Goal: Information Seeking & Learning: Check status

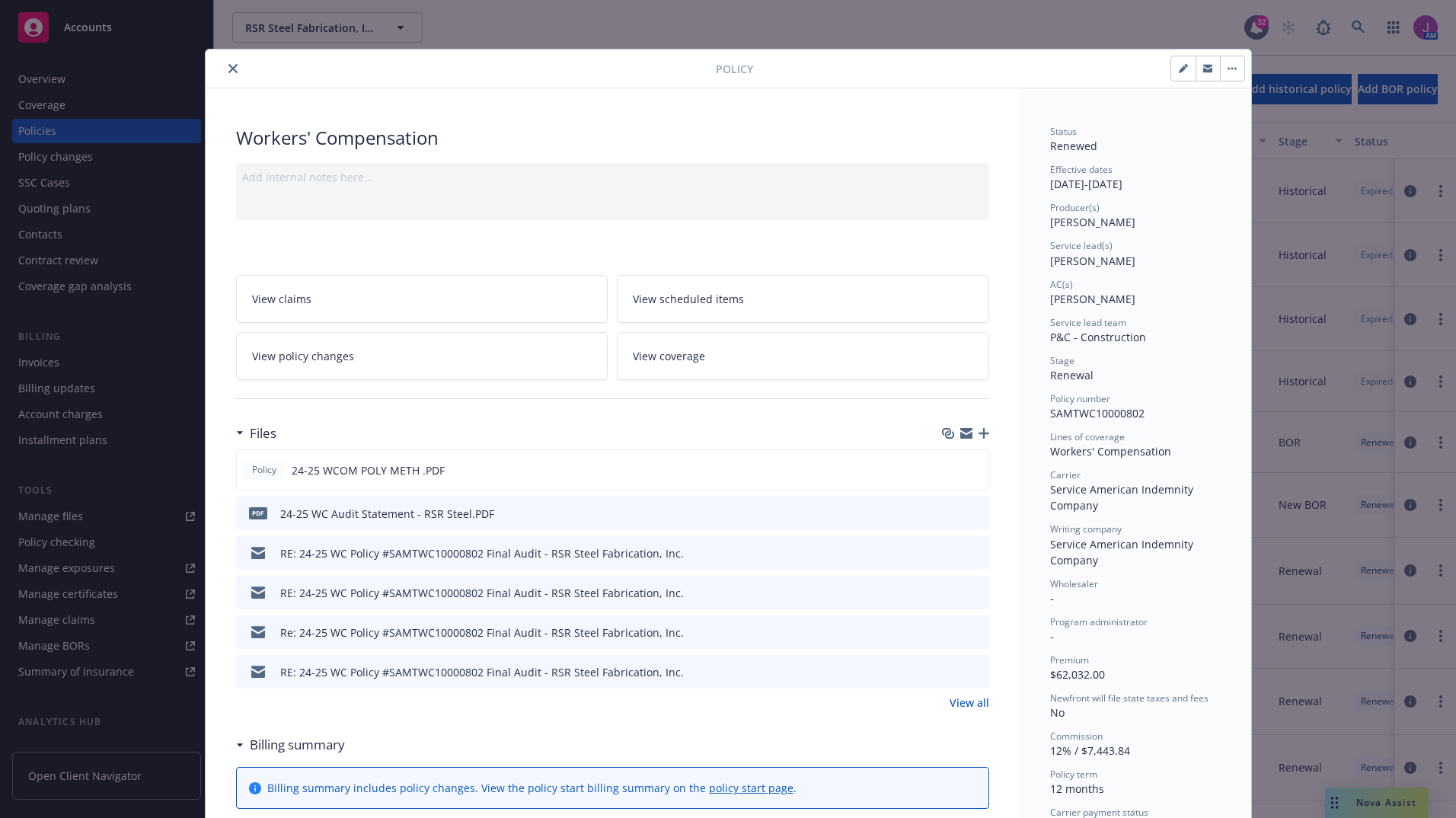
scroll to position [61, 0]
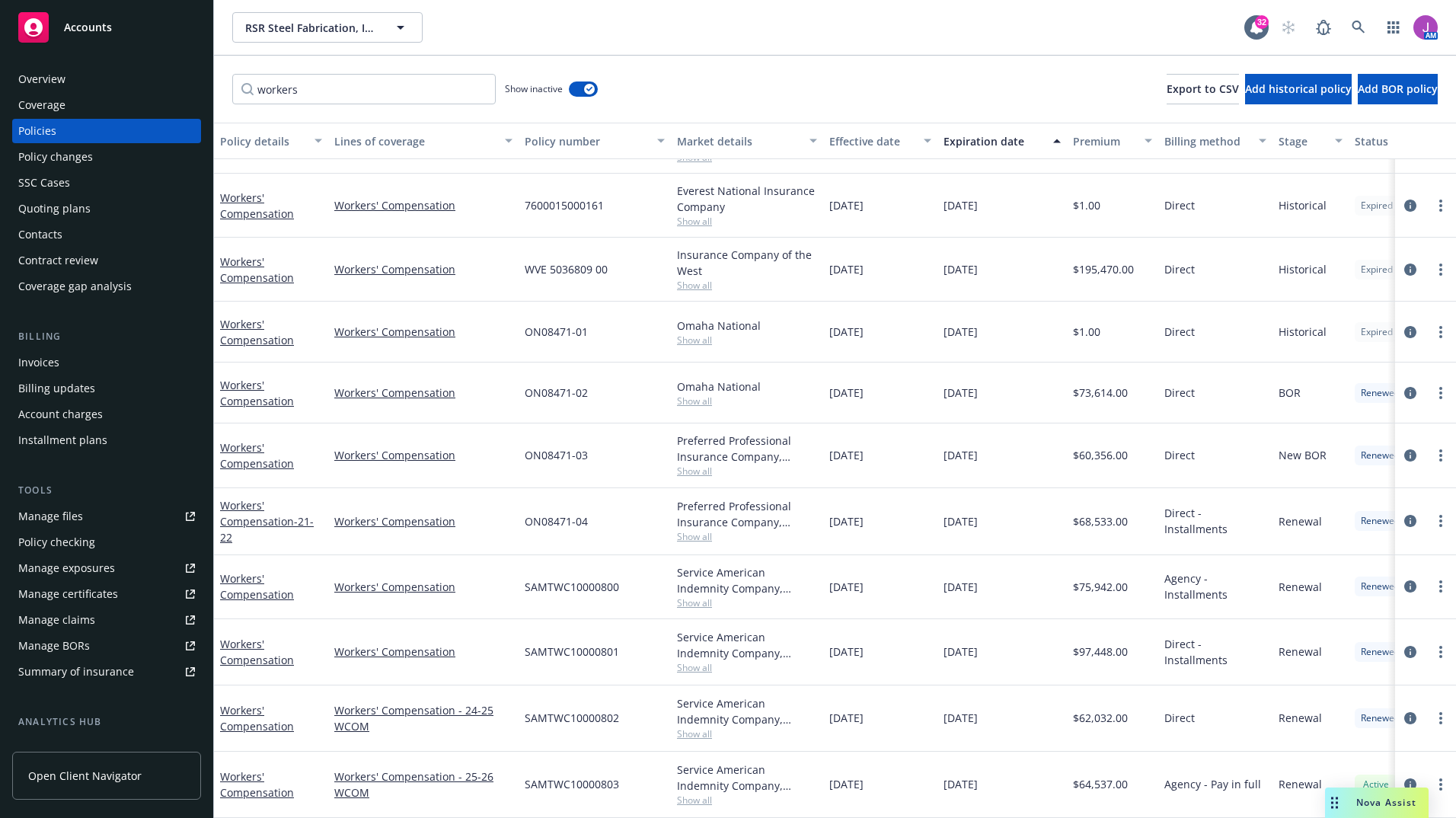
click at [229, 60] on div "workers Show inactive Export to CSV Add historical policy Add BOR policy" at bounding box center [834, 89] width 1242 height 67
click at [287, 20] on span "RSR Steel Fabrication, Inc." at bounding box center [310, 28] width 132 height 16
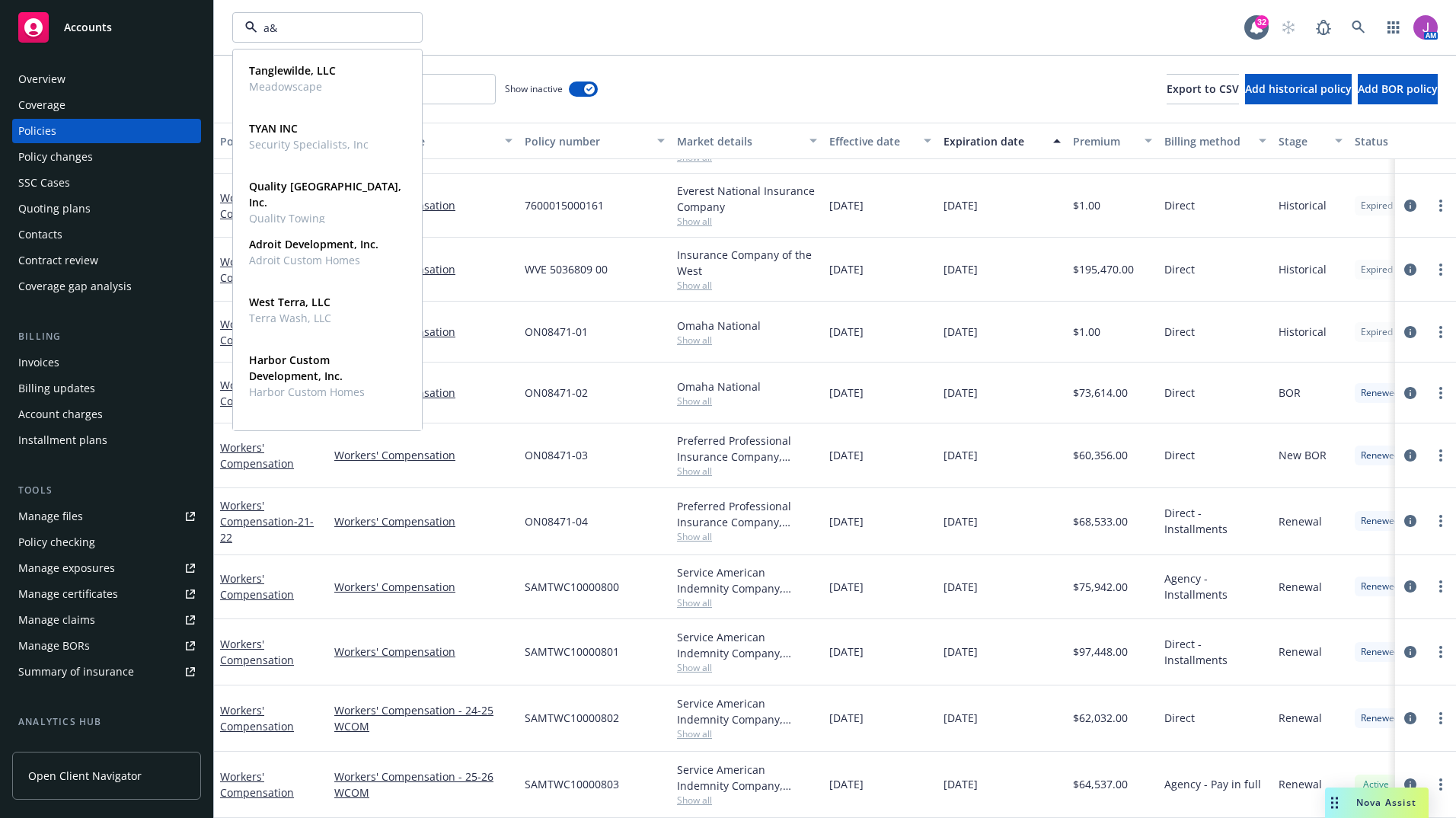
type input "a&N"
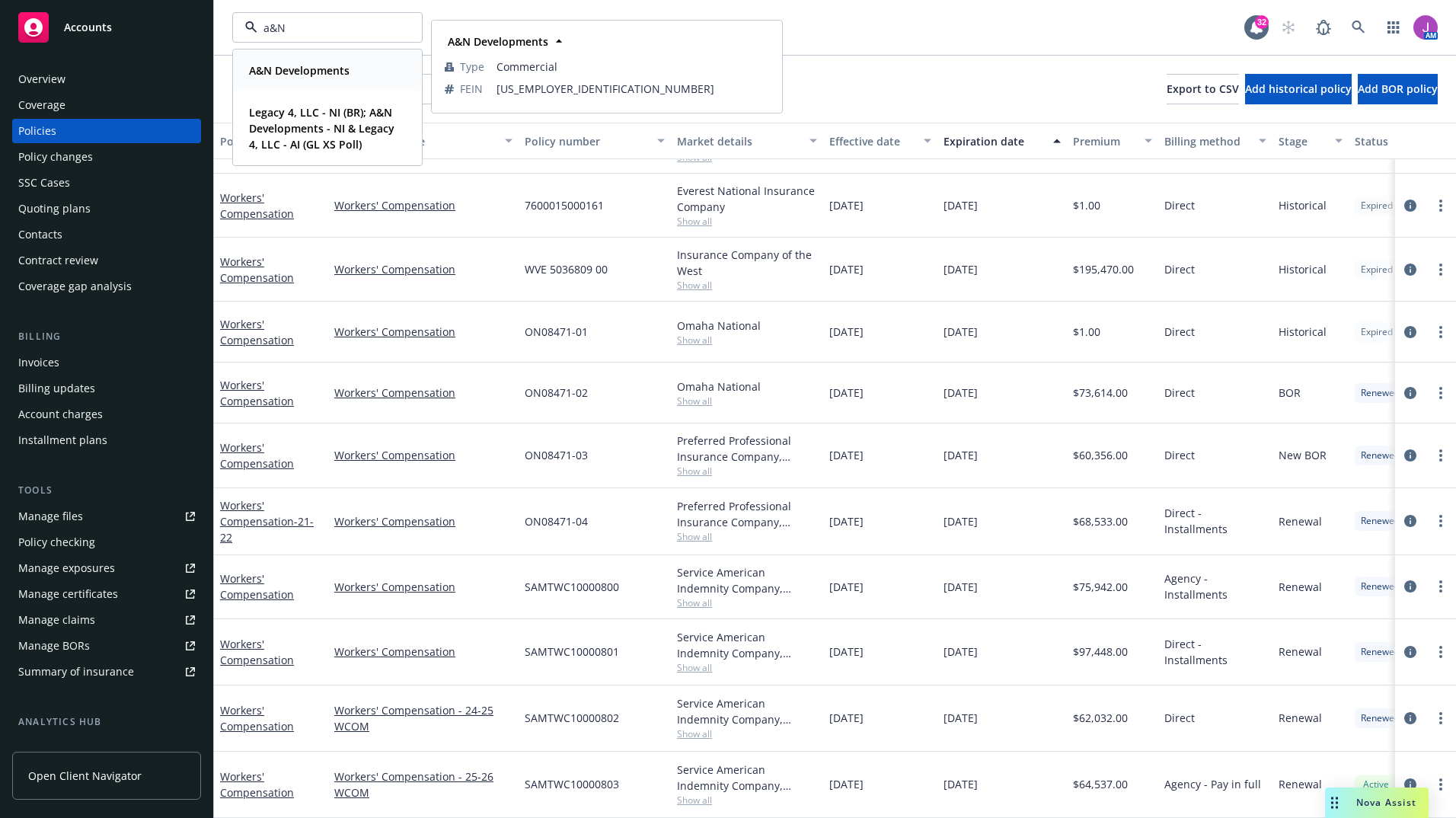
click at [297, 66] on strong "A&N Developments" at bounding box center [299, 70] width 100 height 15
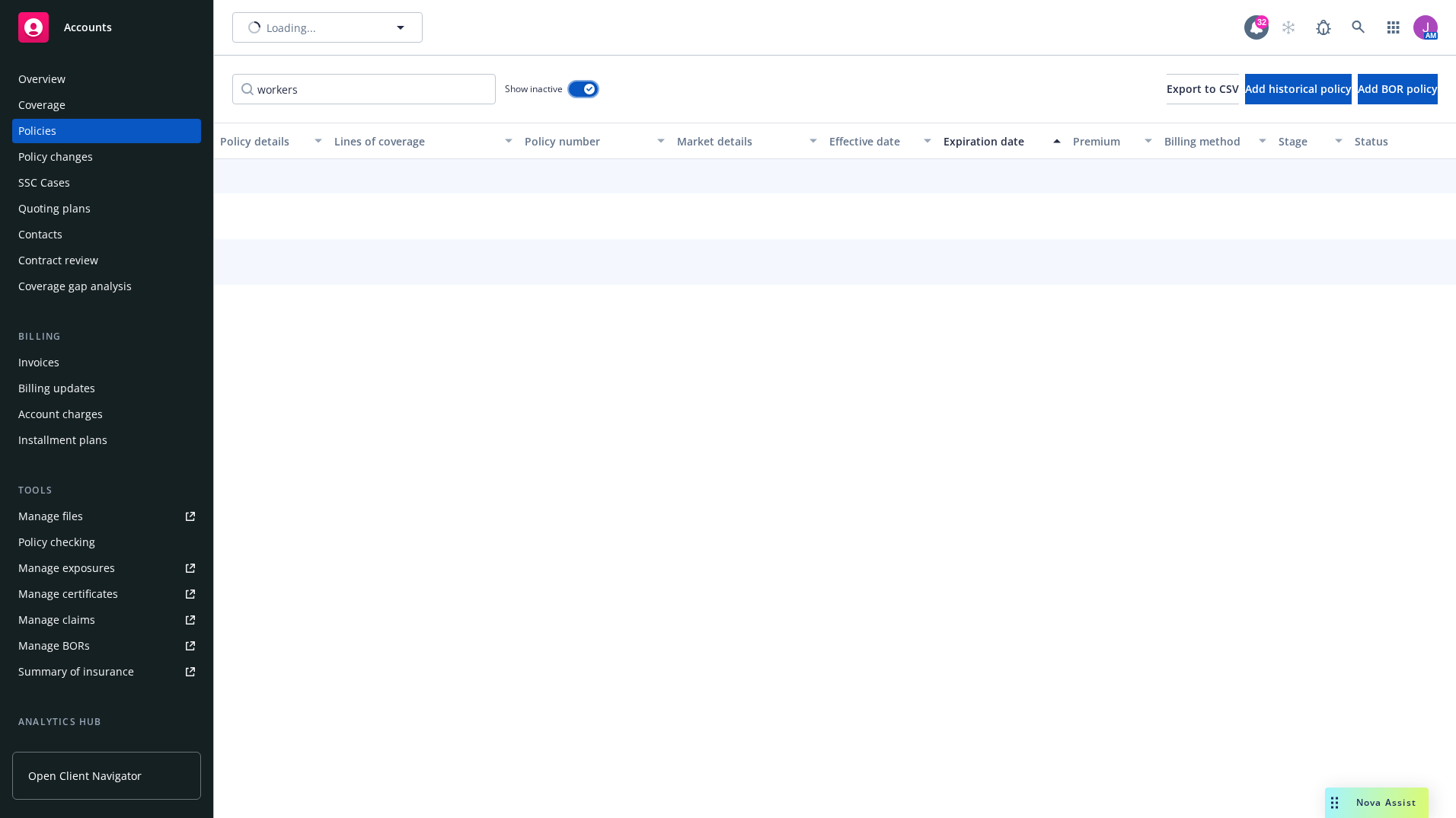
scroll to position [12, 0]
click at [581, 86] on button "button" at bounding box center [583, 89] width 29 height 15
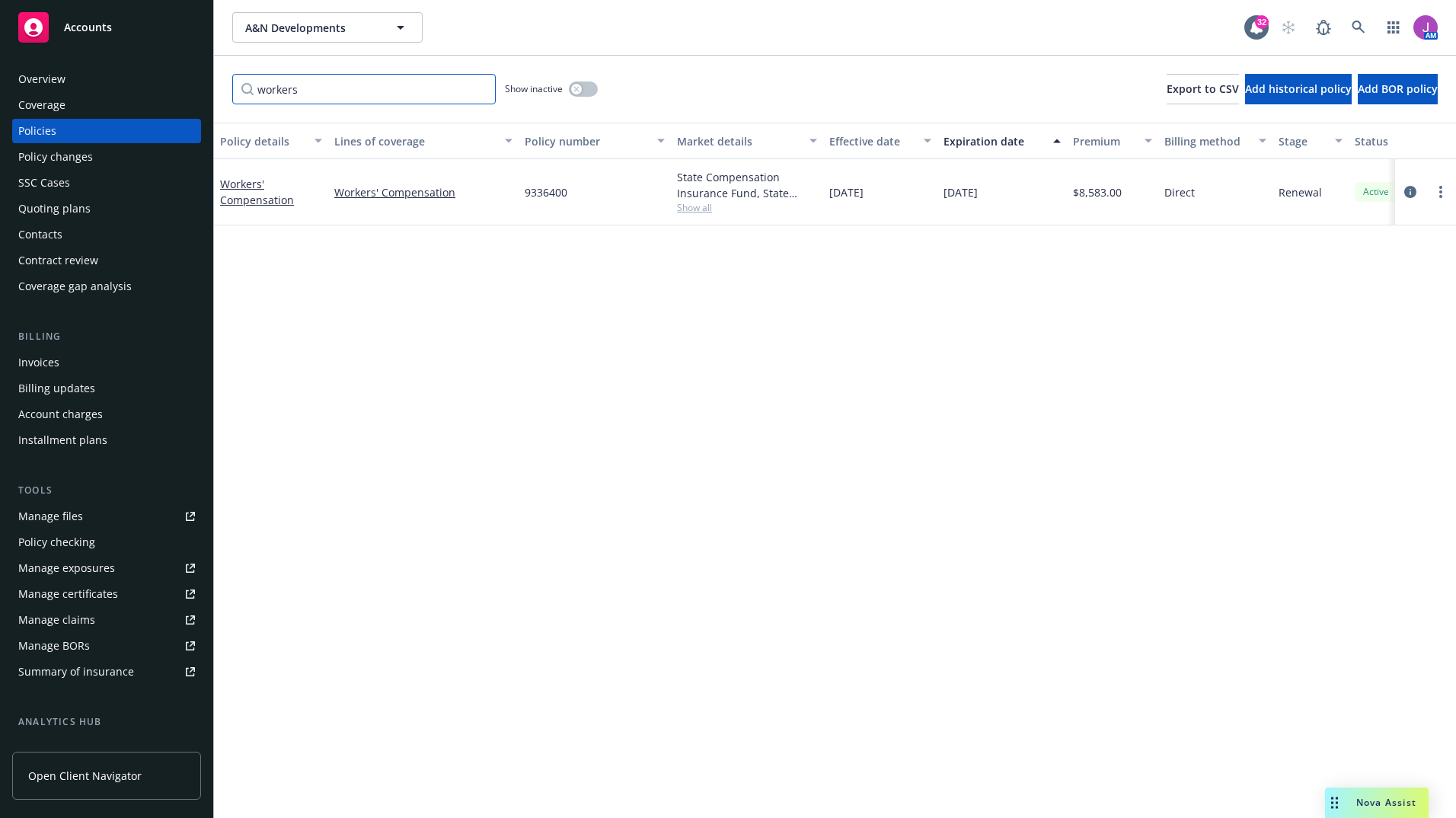
drag, startPoint x: 329, startPoint y: 89, endPoint x: 179, endPoint y: 81, distance: 150.2
click at [179, 81] on div "Accounts Overview Coverage Policies Policy changes SSC Cases Quoting plans Cont…" at bounding box center [728, 409] width 1456 height 818
paste input "RBS0184959"
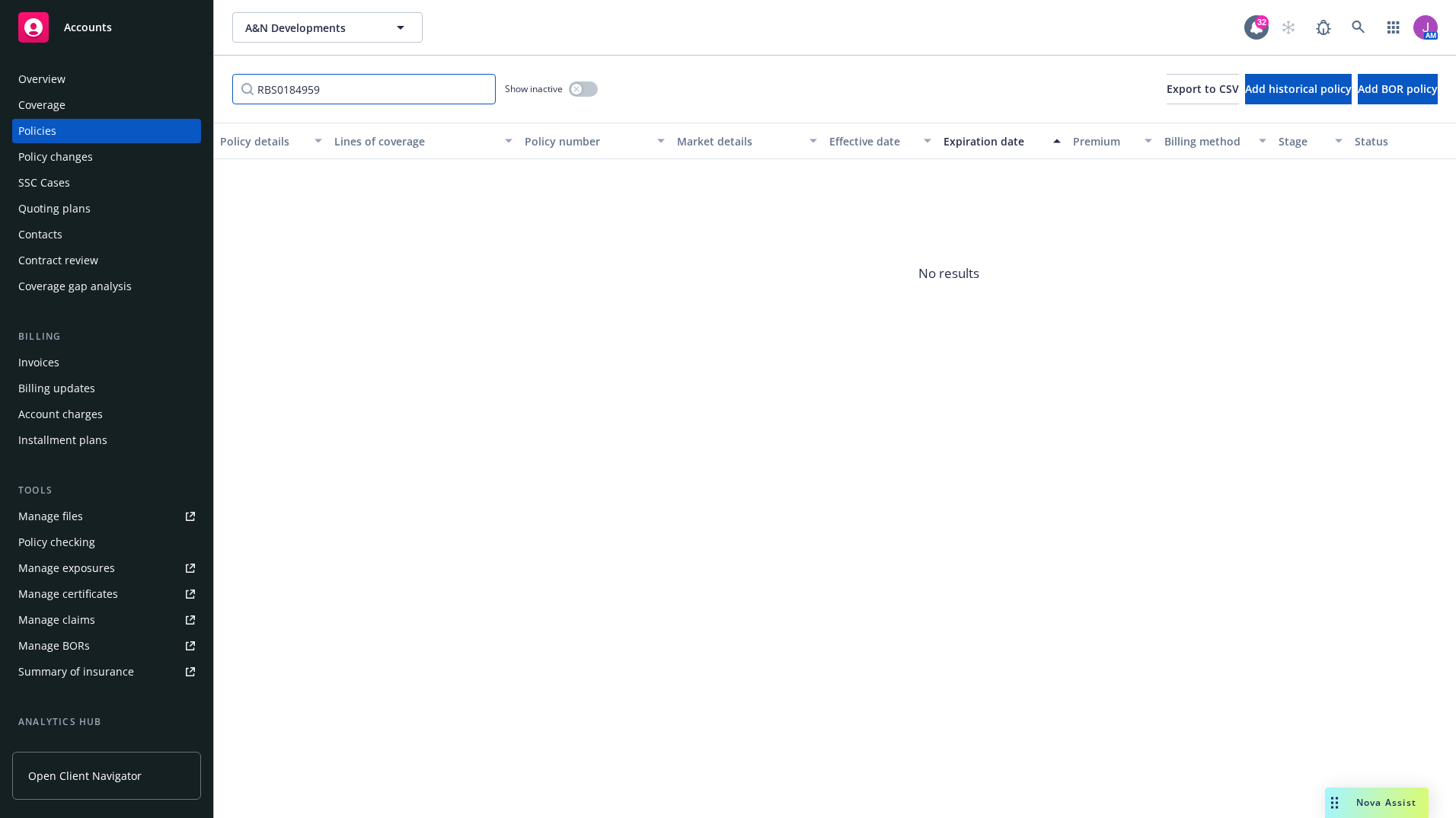
type input "RBS0184959"
click at [585, 94] on button "button" at bounding box center [583, 89] width 29 height 15
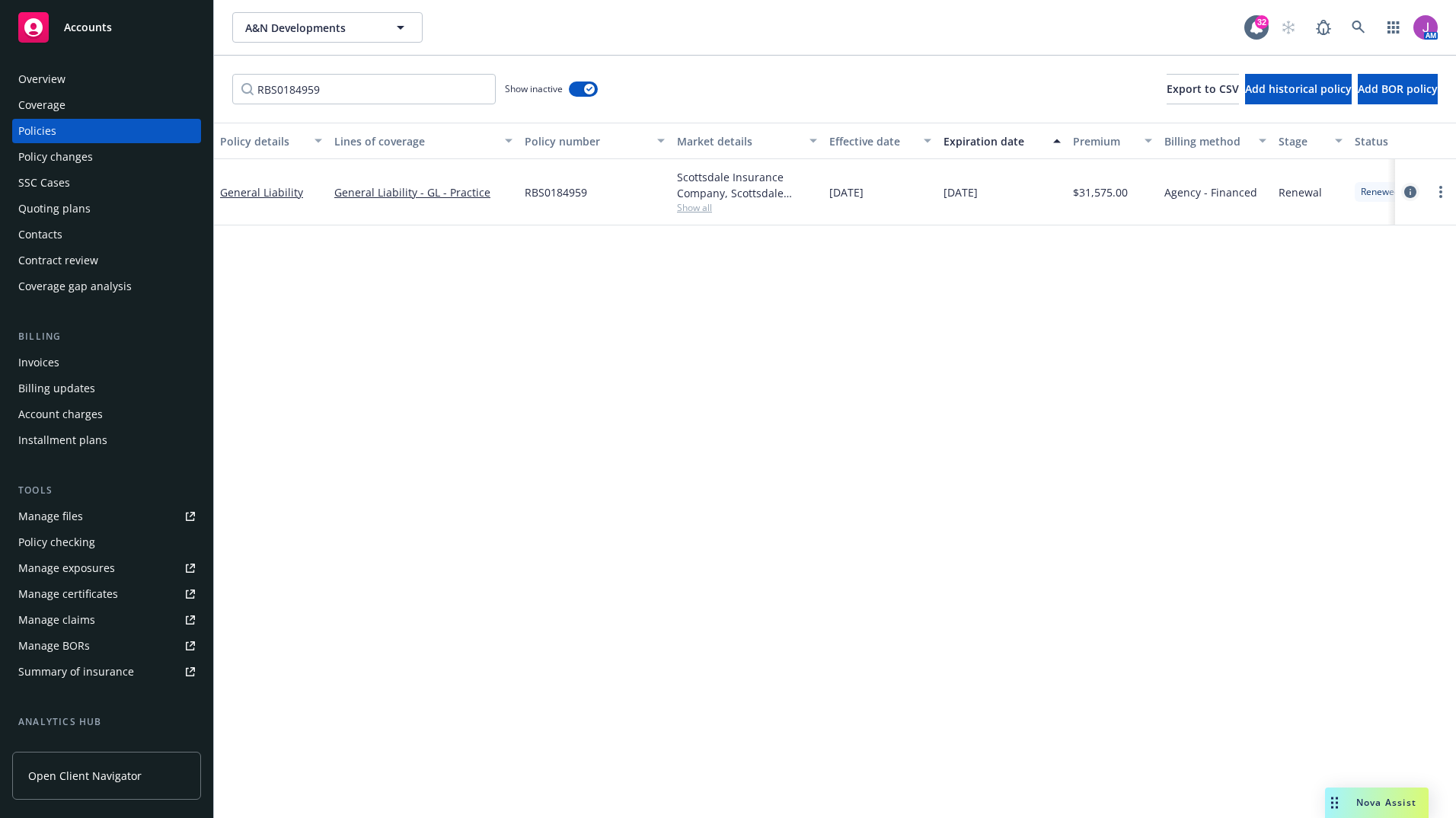
click at [1410, 189] on icon "circleInformation" at bounding box center [1410, 191] width 12 height 12
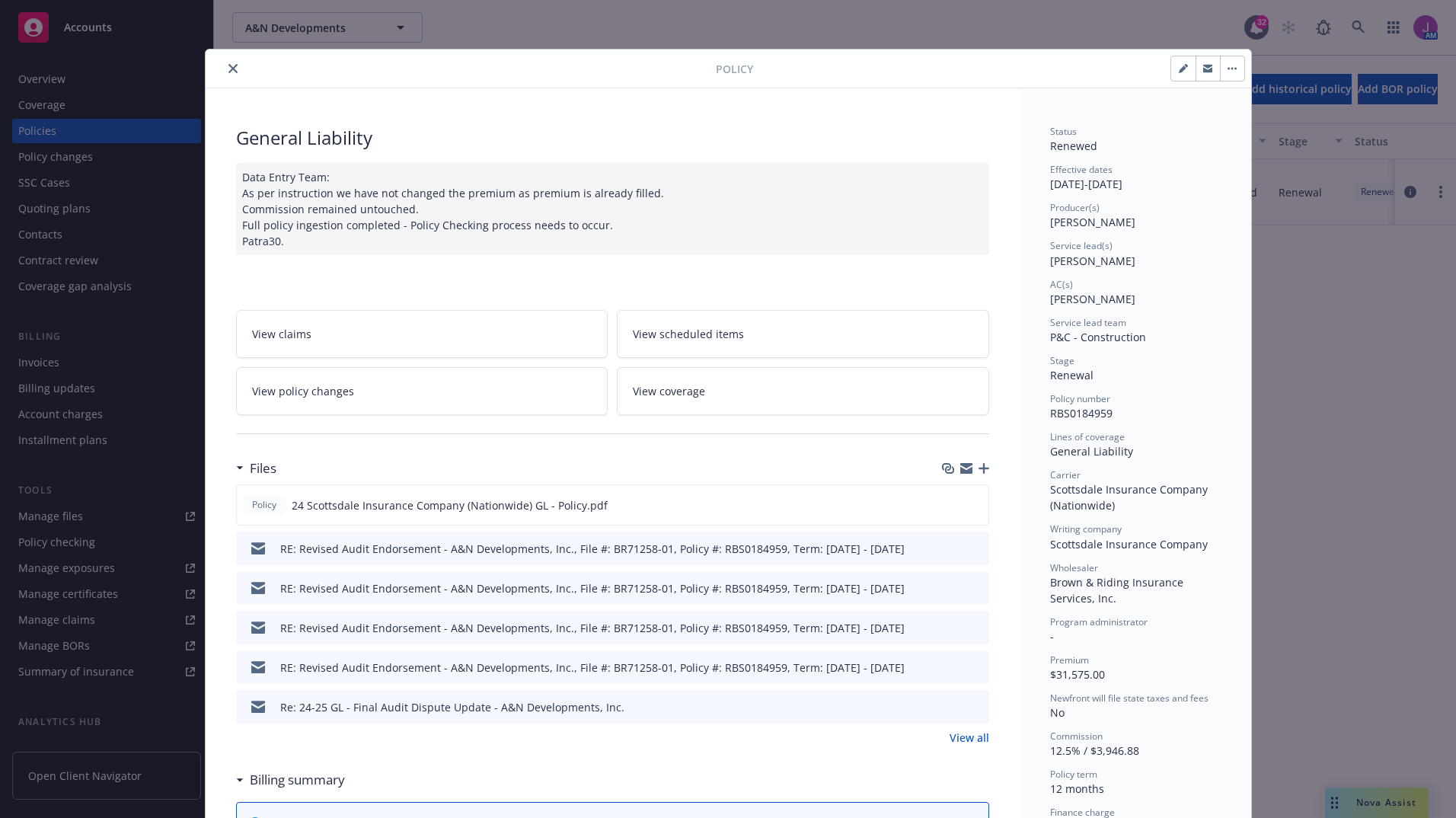
click at [311, 389] on span "View policy changes" at bounding box center [303, 391] width 102 height 16
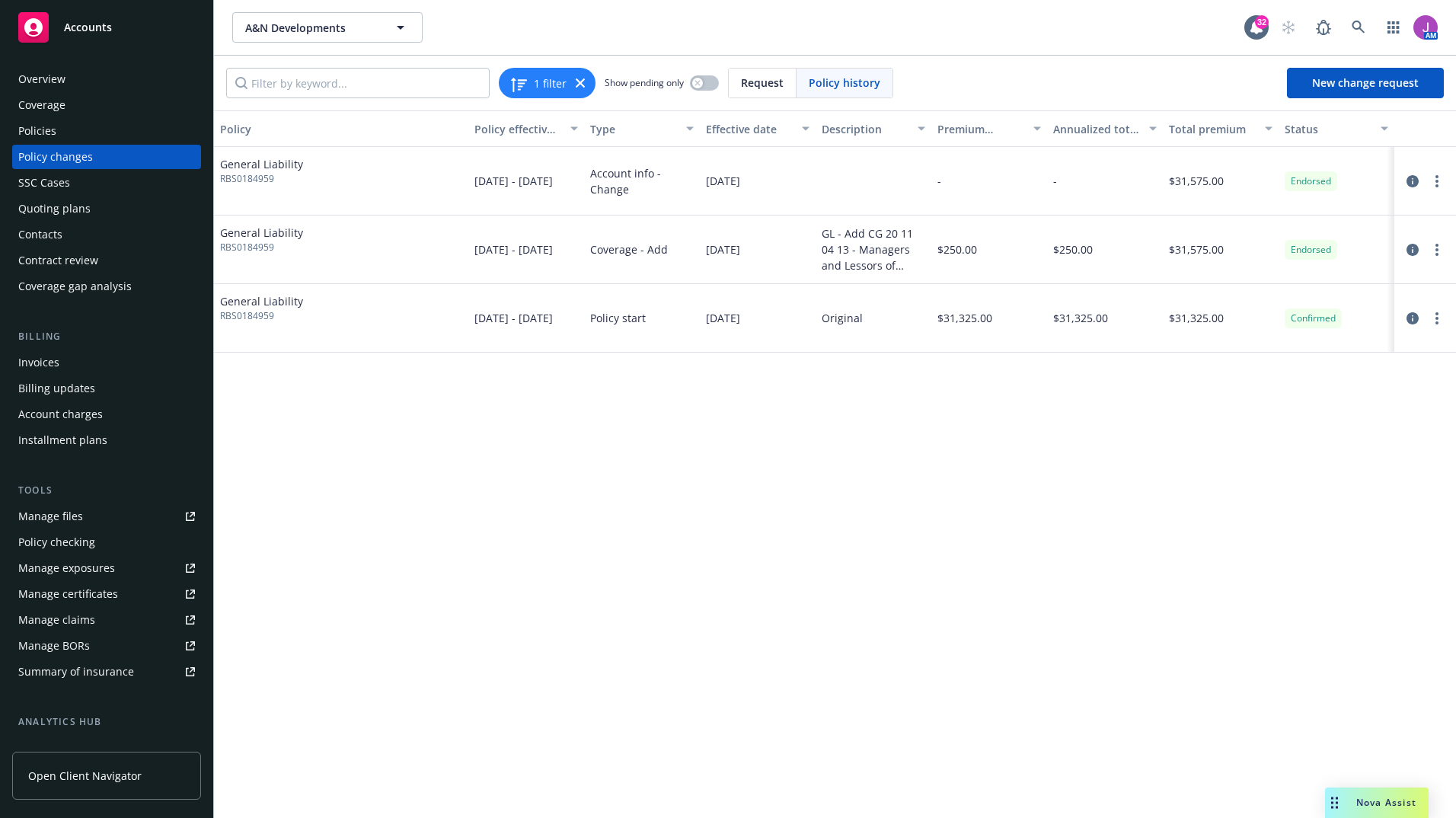
click at [100, 125] on div "Policies" at bounding box center [106, 131] width 177 height 25
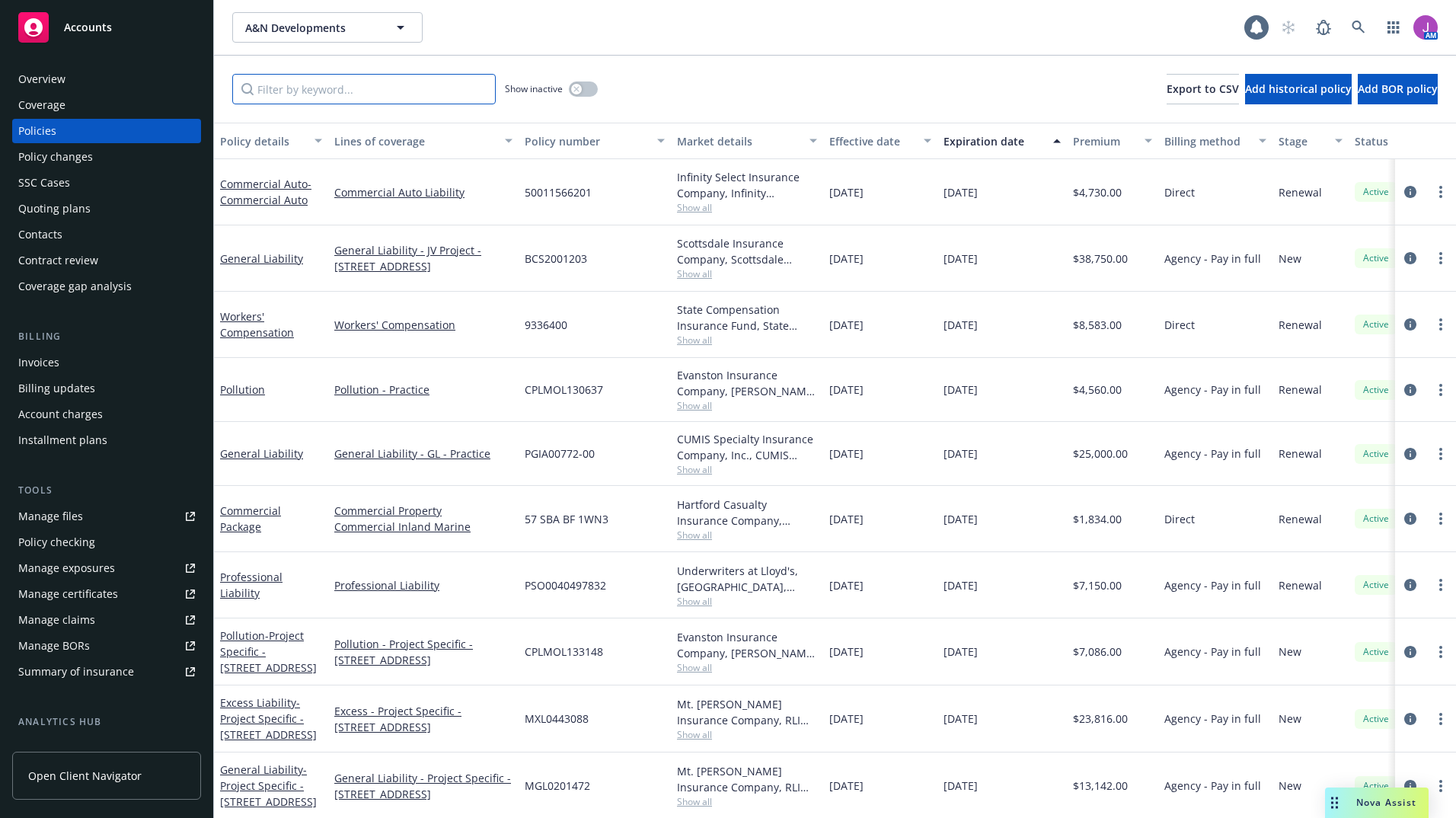
click at [321, 85] on input "Filter by keyword..." at bounding box center [364, 88] width 264 height 30
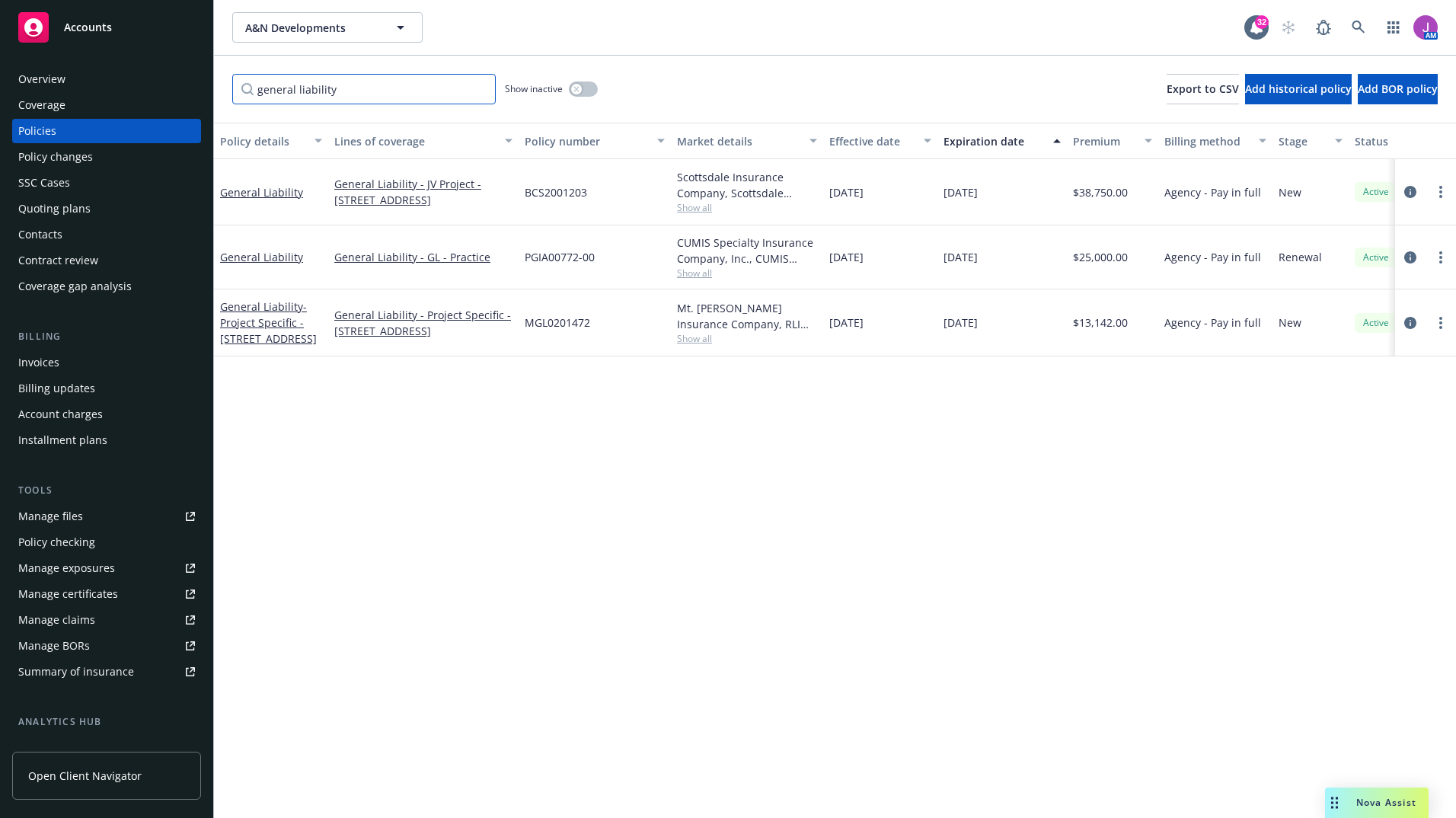
type input "general liability"
click at [581, 91] on div "button" at bounding box center [577, 89] width 11 height 11
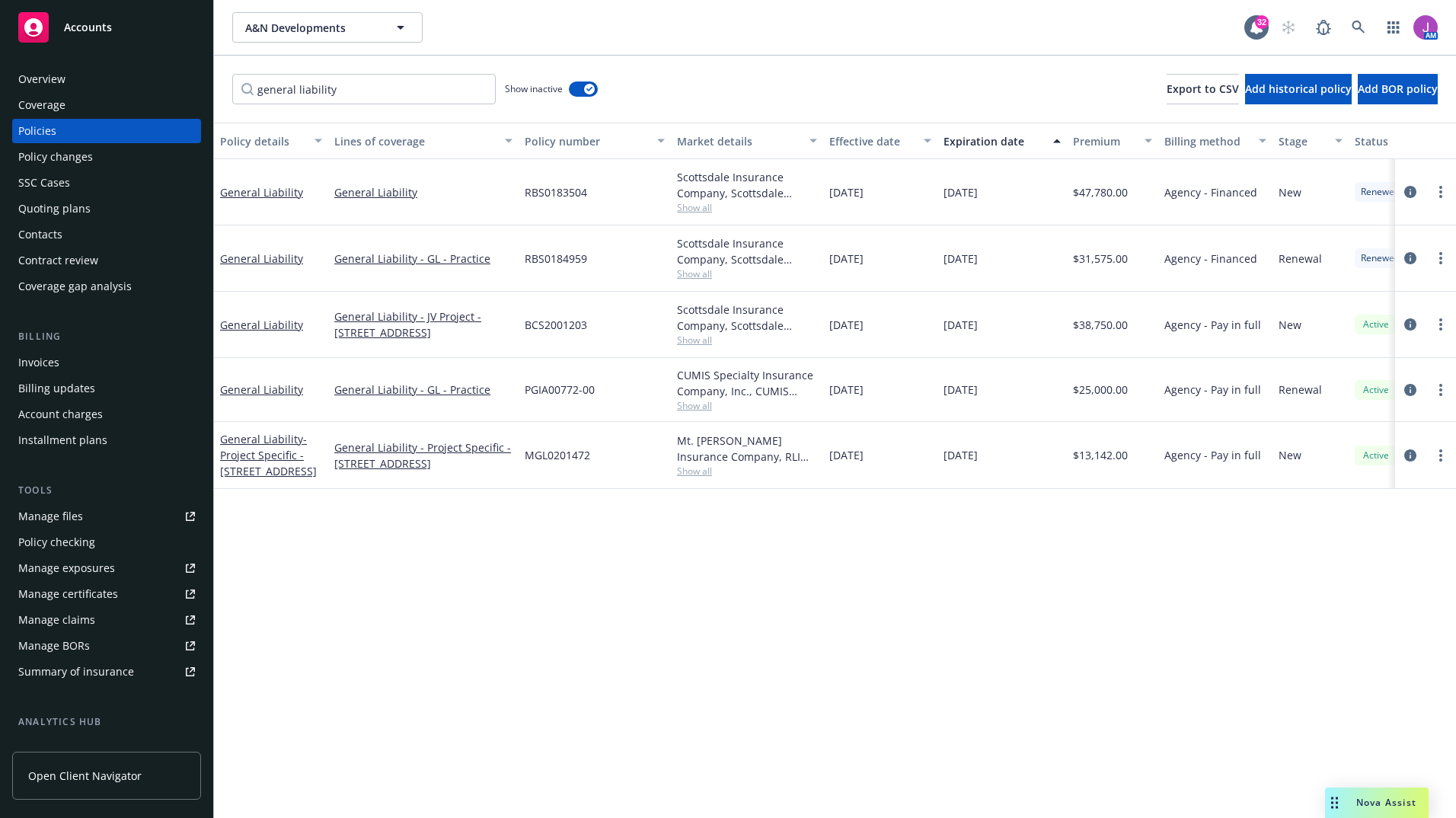
click at [58, 71] on div "Overview" at bounding box center [42, 79] width 47 height 25
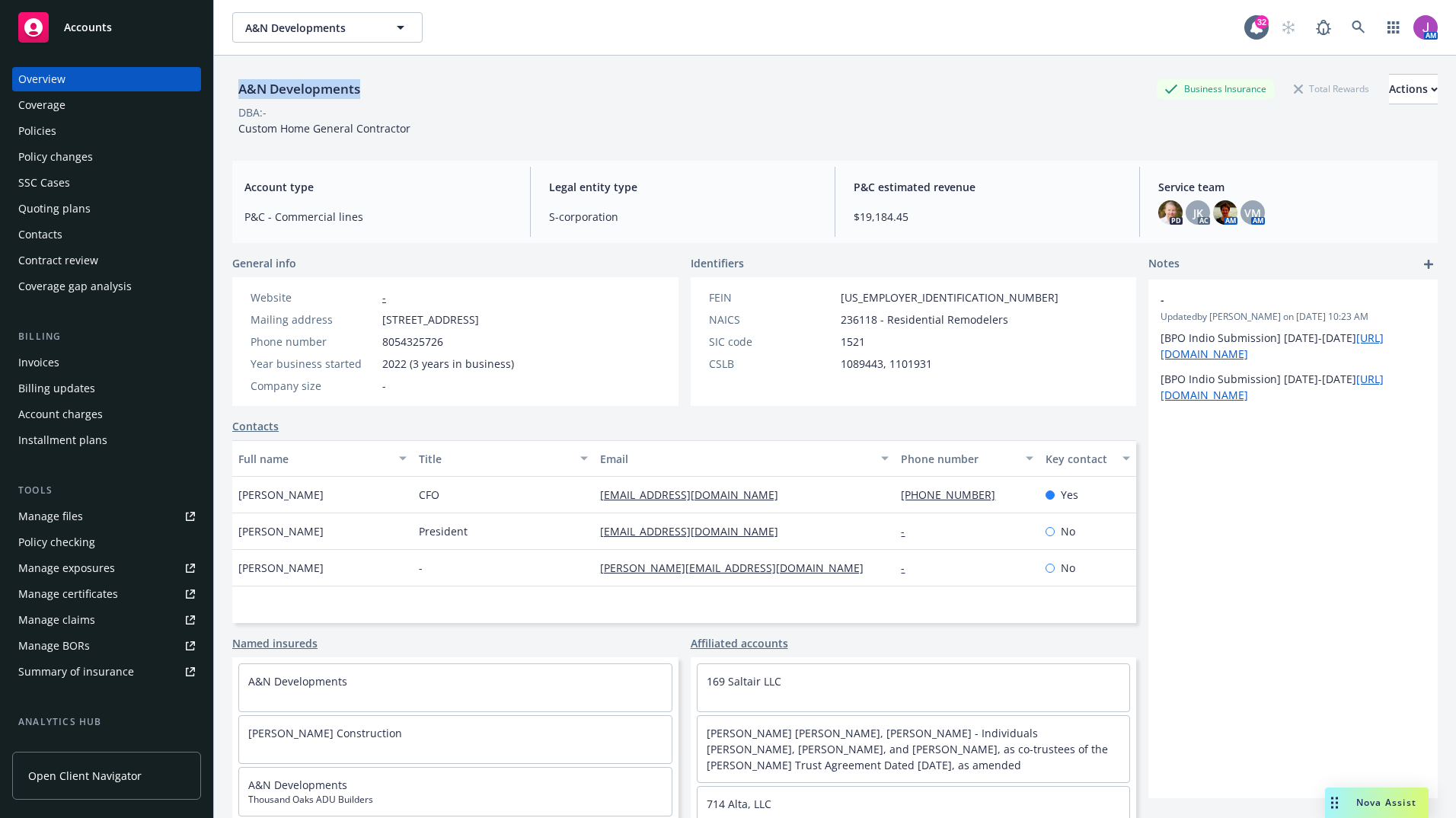
drag, startPoint x: 238, startPoint y: 86, endPoint x: 403, endPoint y: 86, distance: 165.0
click at [403, 86] on div "A&N Developments Business Insurance Total Rewards Actions" at bounding box center [834, 88] width 1206 height 30
copy div "A&N Developments"
click at [1389, 93] on div "Actions" at bounding box center [1413, 89] width 49 height 29
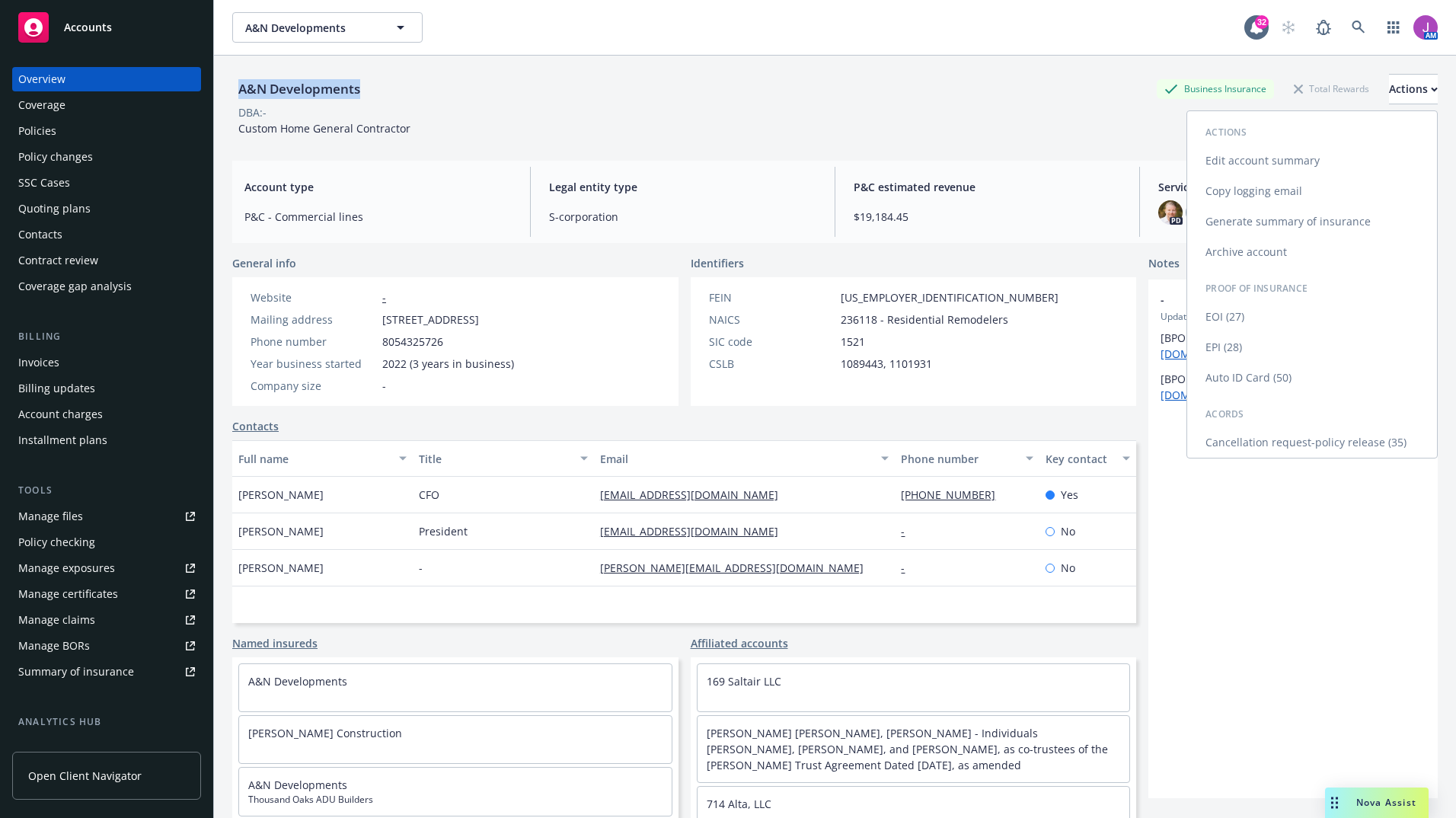
click at [1242, 204] on link "Copy logging email" at bounding box center [1311, 190] width 249 height 30
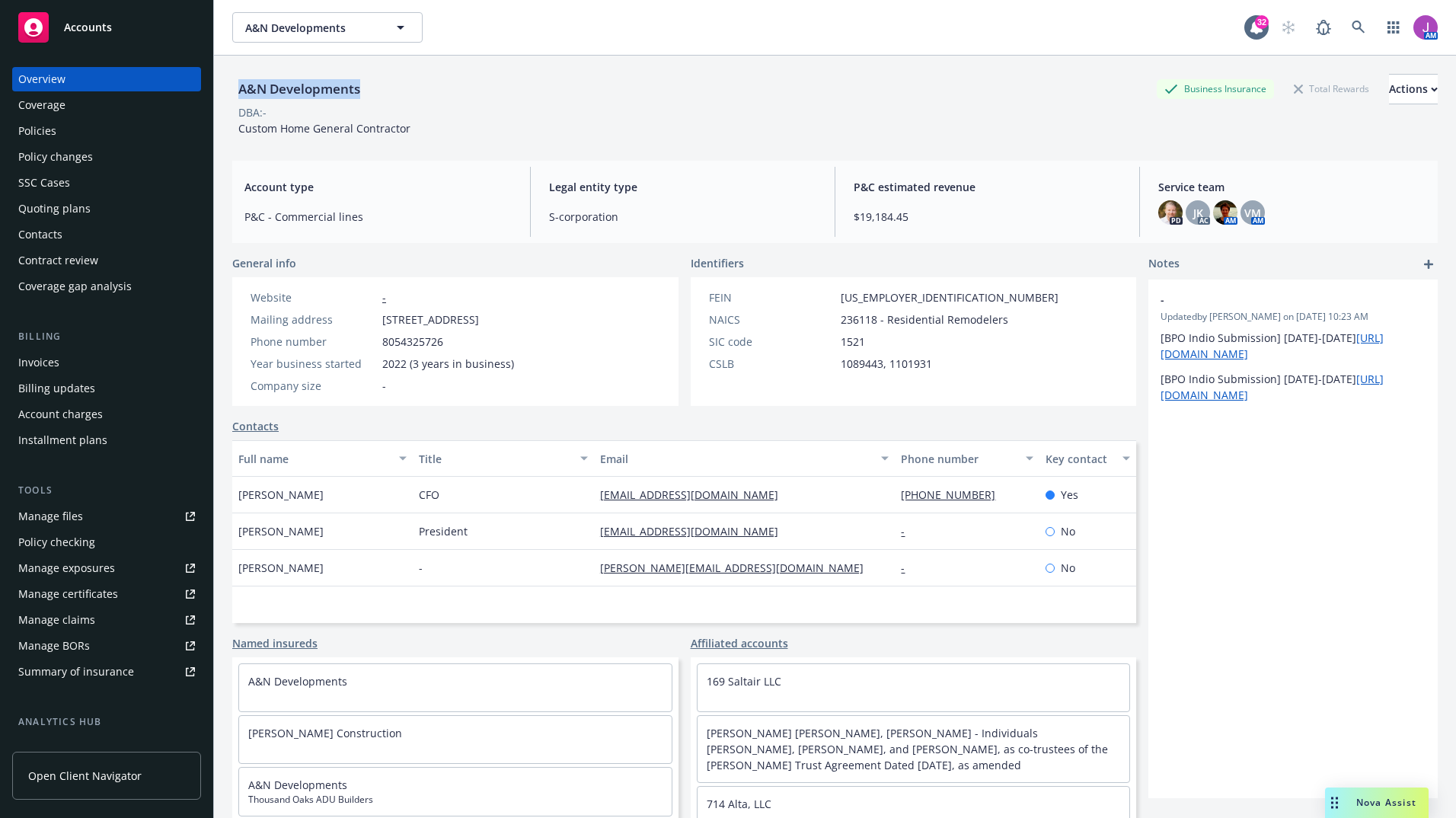
click at [64, 515] on div "Manage files" at bounding box center [50, 516] width 65 height 25
